Goal: Check status: Check status

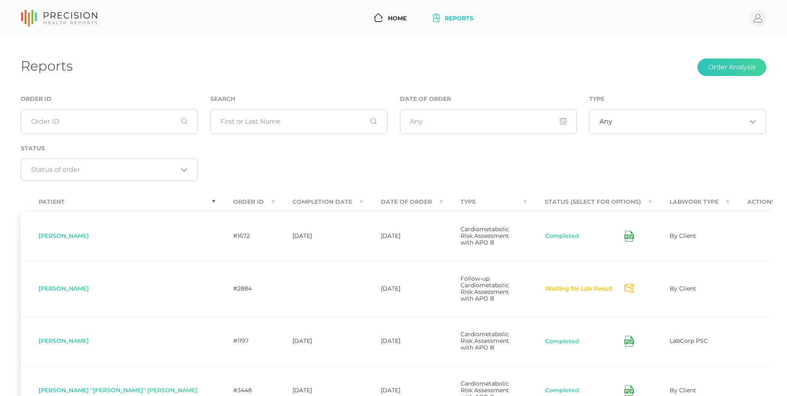
click at [275, 200] on th "Completion Date" at bounding box center [319, 202] width 88 height 19
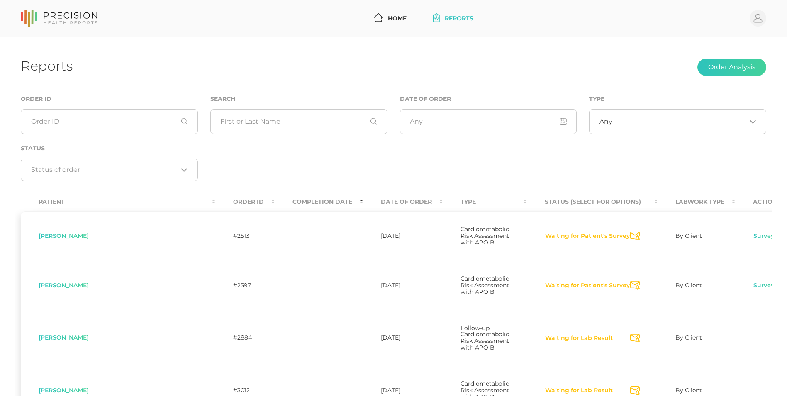
click at [275, 202] on th "Completion Date" at bounding box center [319, 202] width 88 height 19
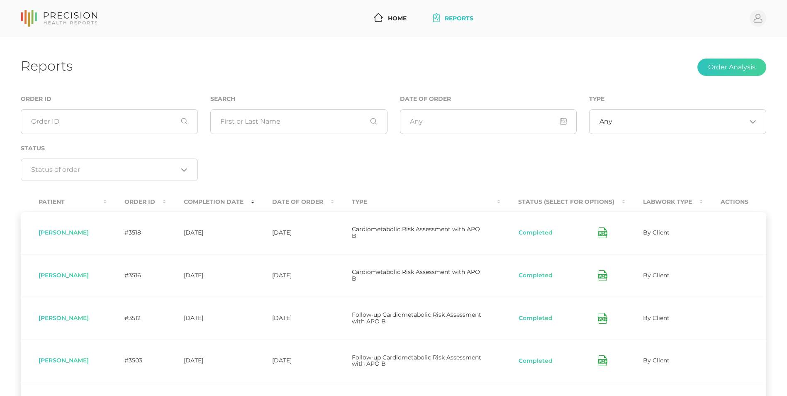
click at [305, 206] on th "Date Of Order" at bounding box center [294, 202] width 80 height 19
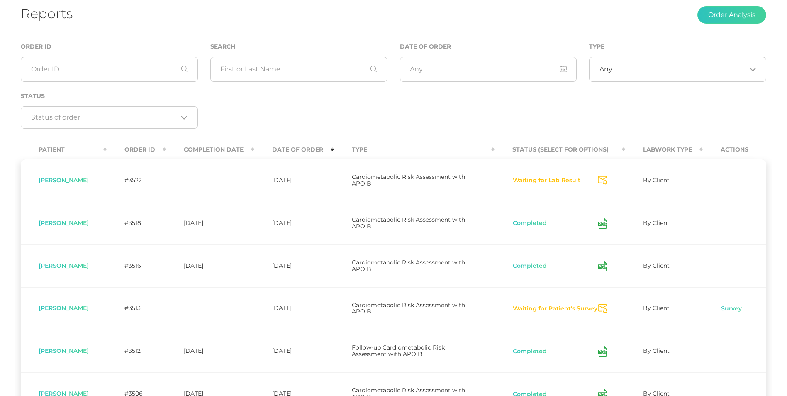
scroll to position [62, 0]
